Goal: Find specific page/section

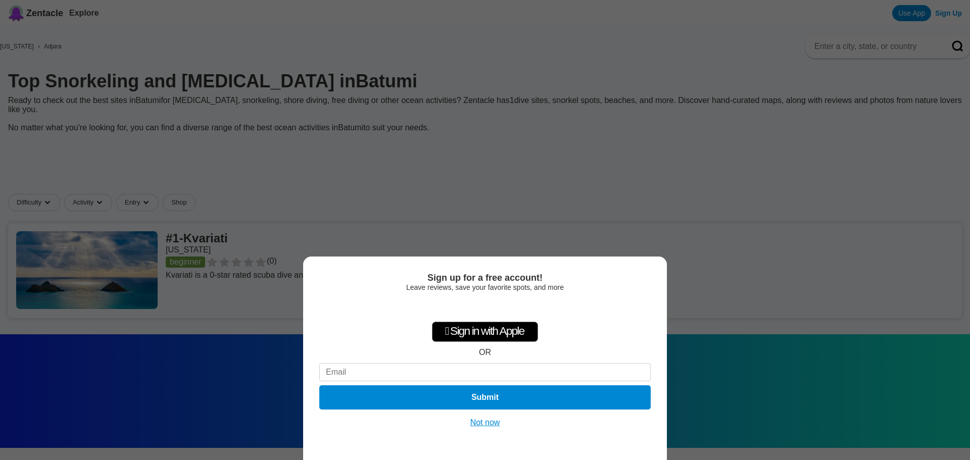
click at [489, 425] on button "Not now" at bounding box center [486, 423] width 36 height 10
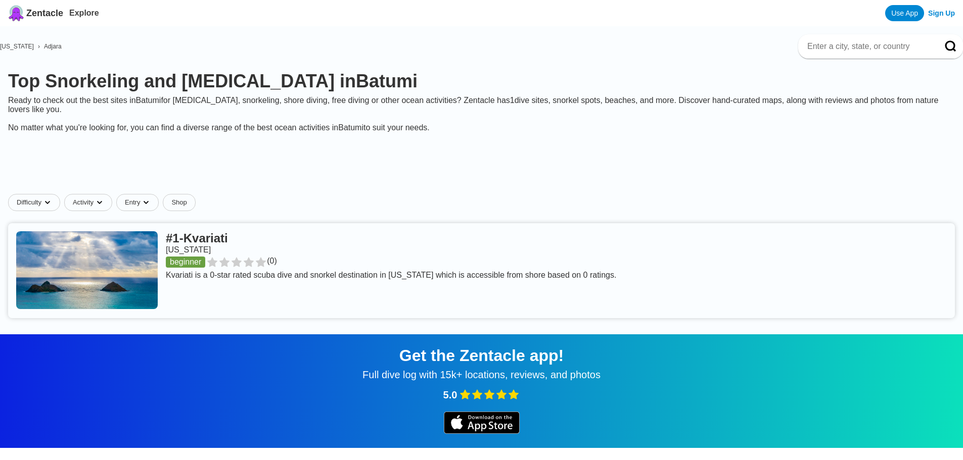
click at [144, 228] on link at bounding box center [481, 270] width 947 height 95
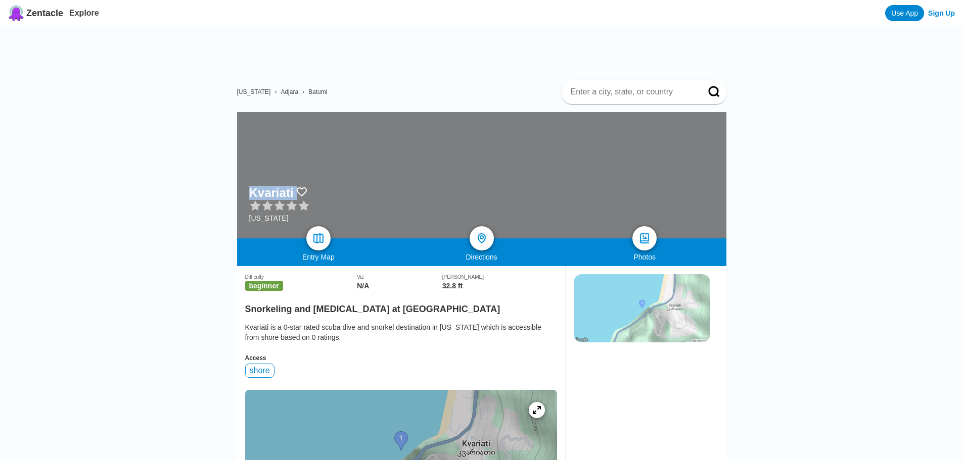
drag, startPoint x: 248, startPoint y: 146, endPoint x: 293, endPoint y: 147, distance: 45.0
click at [293, 147] on div "Kvariati [US_STATE]" at bounding box center [481, 175] width 489 height 126
copy div "Kvariati"
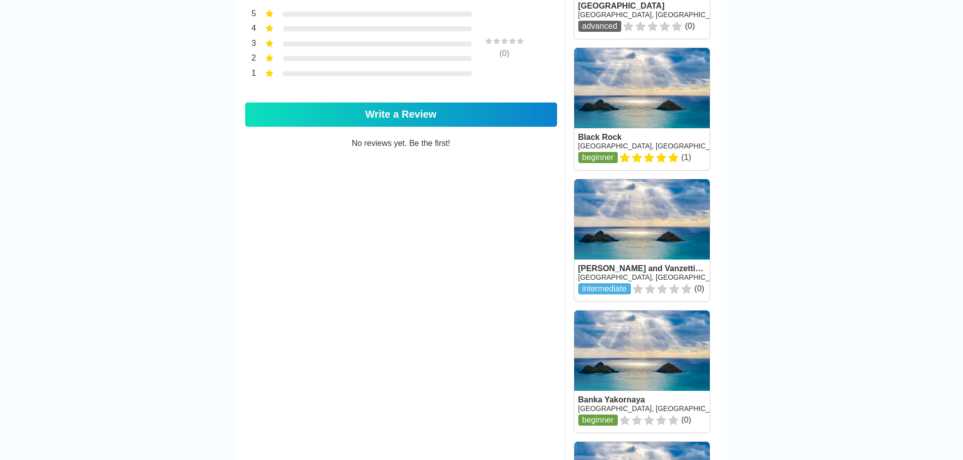
scroll to position [859, 0]
